Goal: Task Accomplishment & Management: Manage account settings

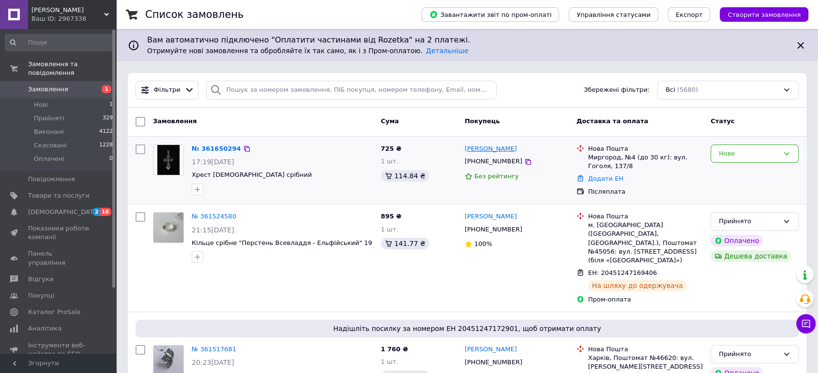
click at [517, 149] on link "[PERSON_NAME]" at bounding box center [490, 149] width 52 height 9
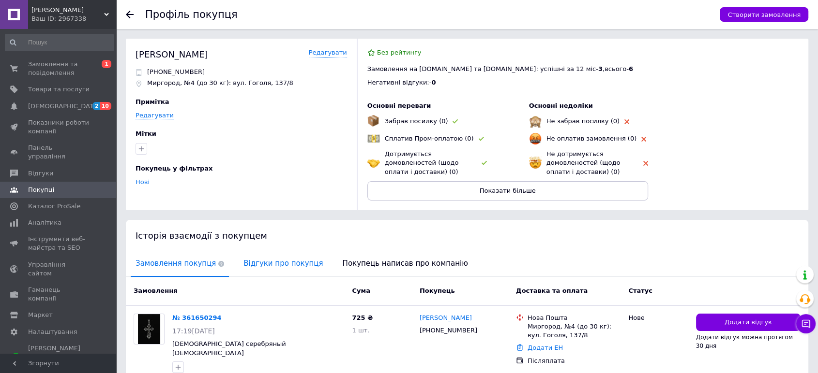
click at [260, 266] on span "Відгуки про покупця" at bounding box center [283, 264] width 89 height 25
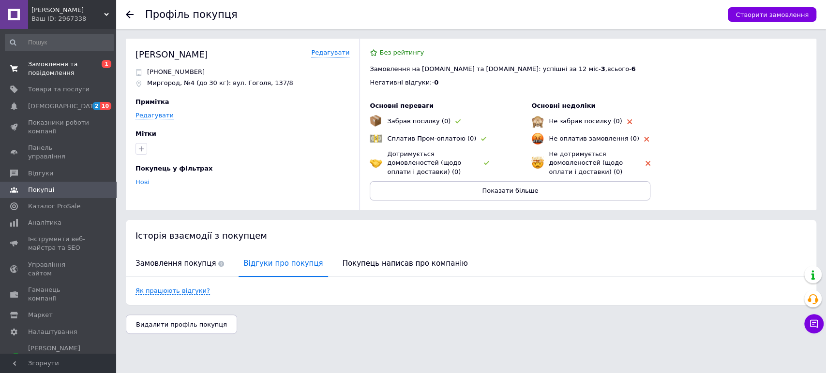
click at [50, 69] on span "Замовлення та повідомлення" at bounding box center [58, 68] width 61 height 17
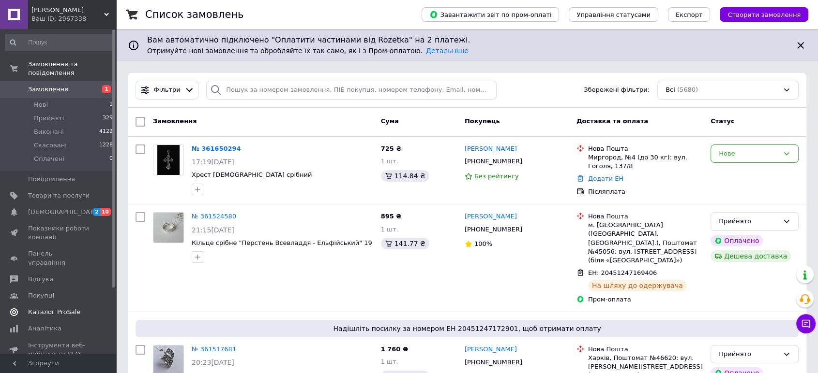
click at [54, 308] on span "Каталог ProSale" at bounding box center [54, 312] width 52 height 9
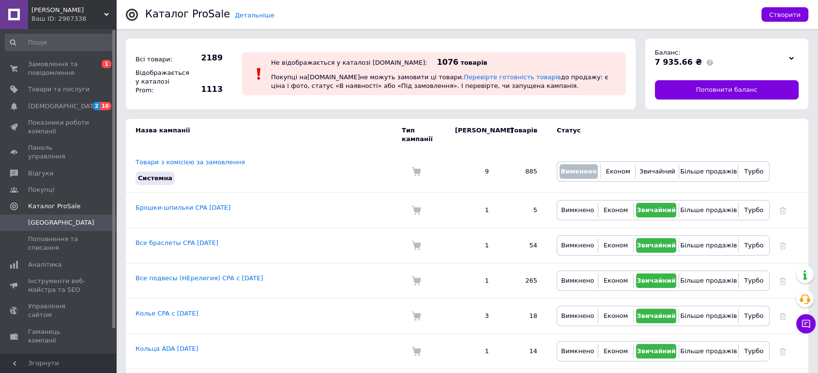
drag, startPoint x: 47, startPoint y: 72, endPoint x: 166, endPoint y: 138, distance: 136.5
click at [47, 72] on span "Замовлення та повідомлення" at bounding box center [58, 68] width 61 height 17
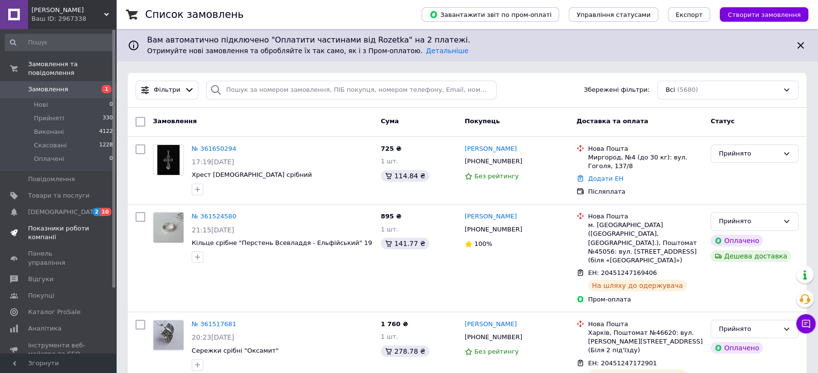
click at [59, 224] on span "Показники роботи компанії" at bounding box center [58, 232] width 61 height 17
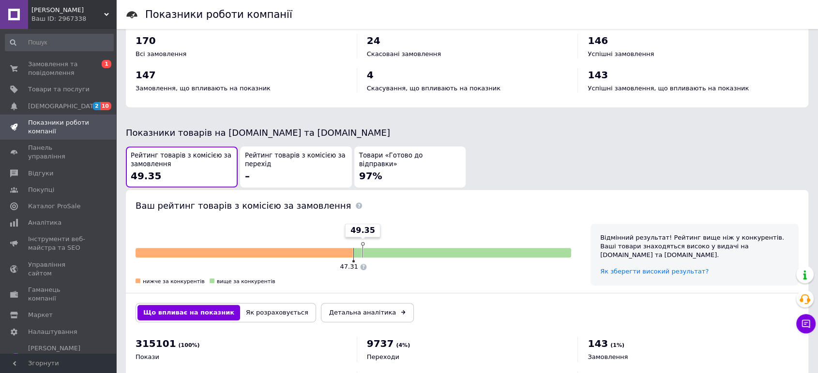
scroll to position [482, 0]
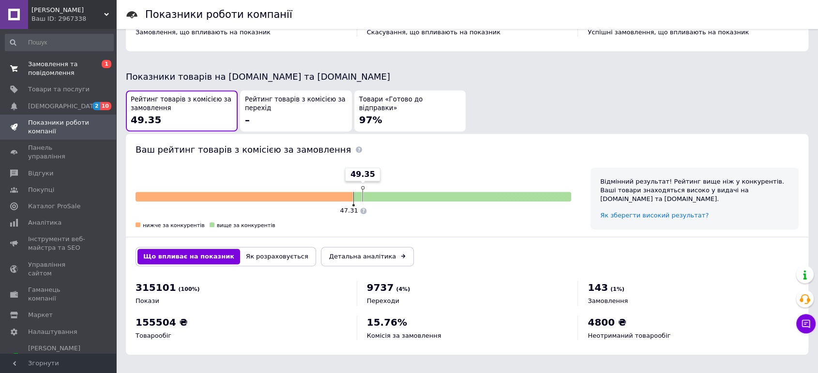
click at [47, 69] on span "Замовлення та повідомлення" at bounding box center [58, 68] width 61 height 17
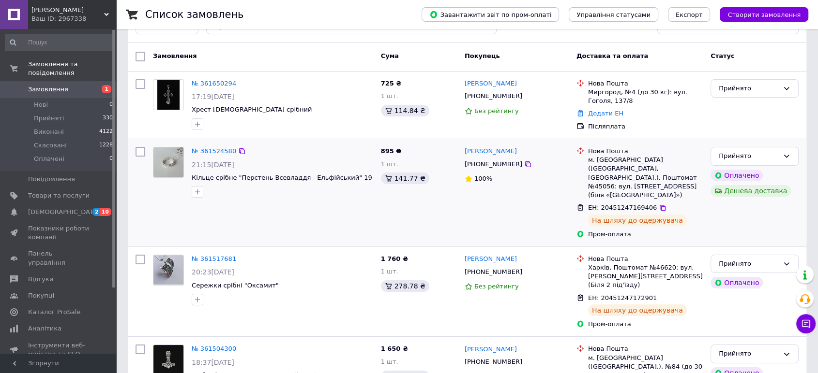
scroll to position [54, 0]
